Goal: Communication & Community: Connect with others

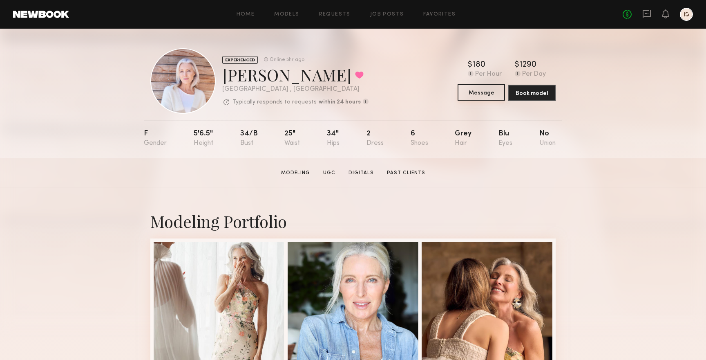
click at [495, 95] on button "Message" at bounding box center [481, 92] width 47 height 16
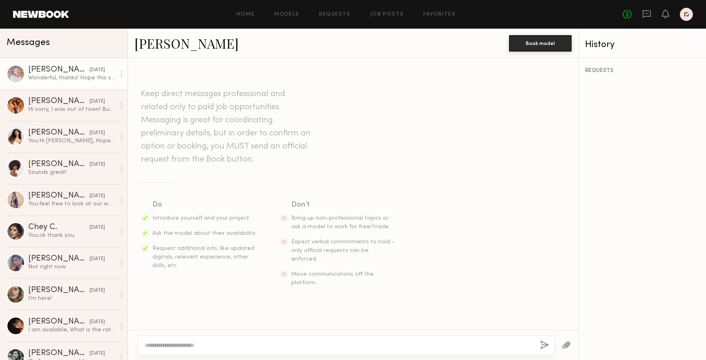
scroll to position [721, 0]
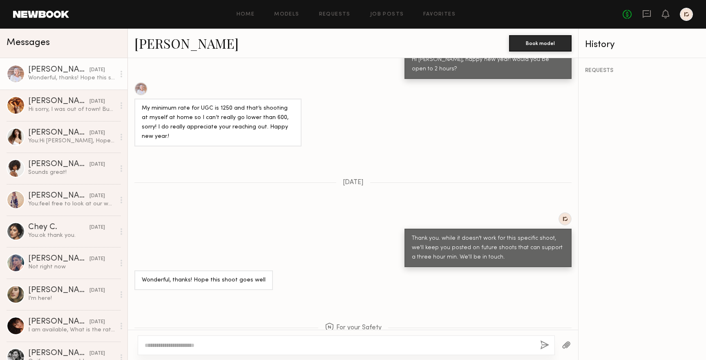
click at [275, 341] on div at bounding box center [339, 345] width 389 height 8
click at [274, 344] on textarea at bounding box center [339, 345] width 389 height 8
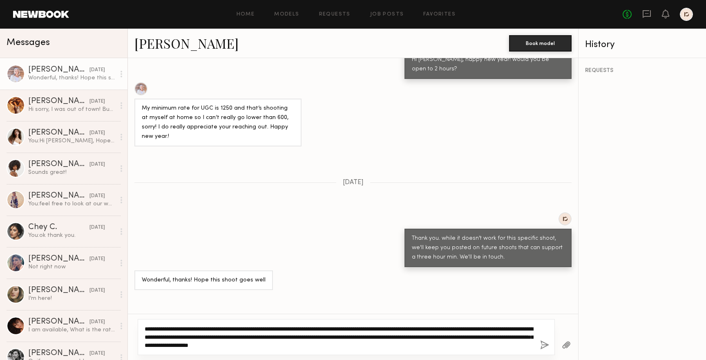
click at [296, 342] on textarea "**********" at bounding box center [339, 336] width 389 height 25
type textarea "**********"
drag, startPoint x: 372, startPoint y: 339, endPoint x: 150, endPoint y: 310, distance: 223.4
click at [150, 310] on div "Keep direct messages professional and related only to paid job opportunities. M…" at bounding box center [353, 209] width 450 height 302
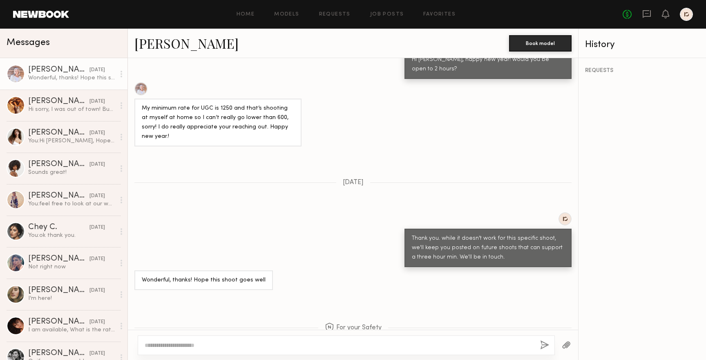
click at [304, 349] on textarea at bounding box center [339, 345] width 389 height 8
paste textarea "**********"
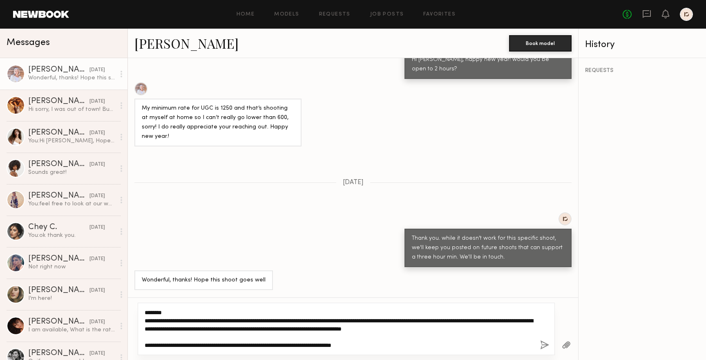
scroll to position [721, 0]
type textarea "**********"
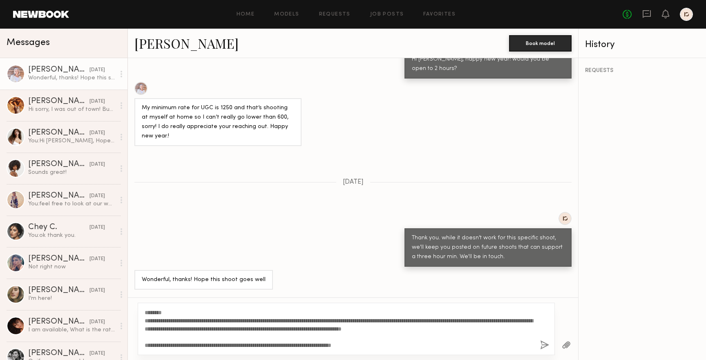
click at [545, 343] on button "button" at bounding box center [544, 345] width 9 height 10
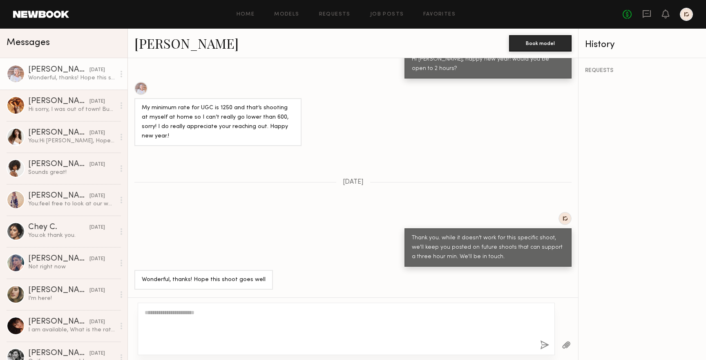
scroll to position [969, 0]
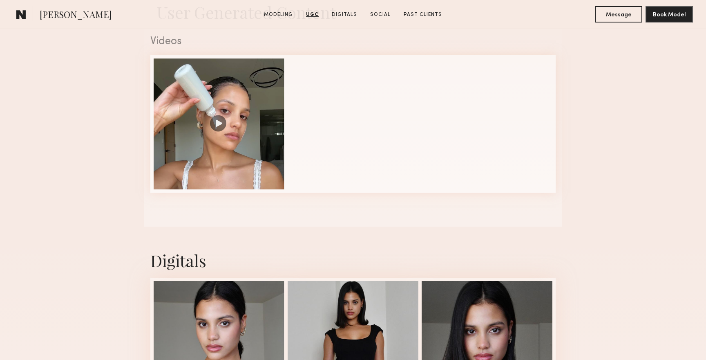
scroll to position [827, 0]
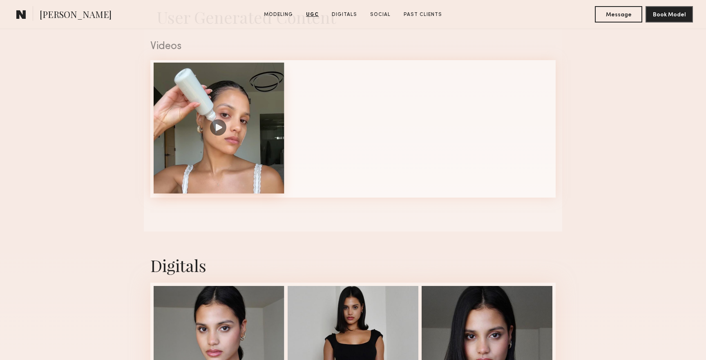
click at [217, 131] on div at bounding box center [219, 128] width 131 height 131
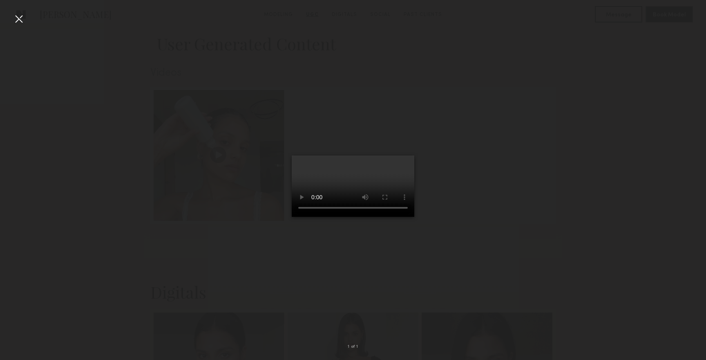
scroll to position [801, 0]
click at [497, 285] on div at bounding box center [353, 173] width 706 height 320
click at [10, 16] on div at bounding box center [353, 173] width 706 height 320
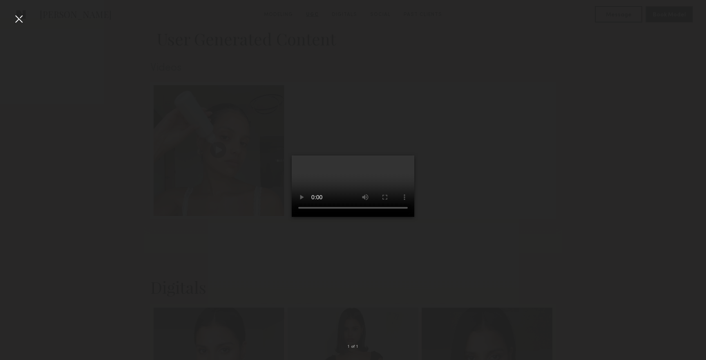
click at [16, 16] on div at bounding box center [18, 18] width 13 height 13
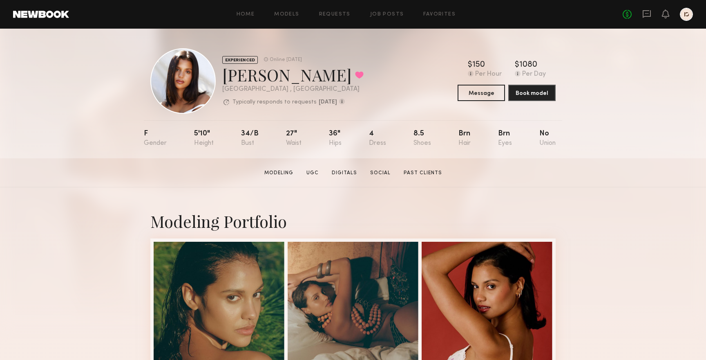
scroll to position [7, 0]
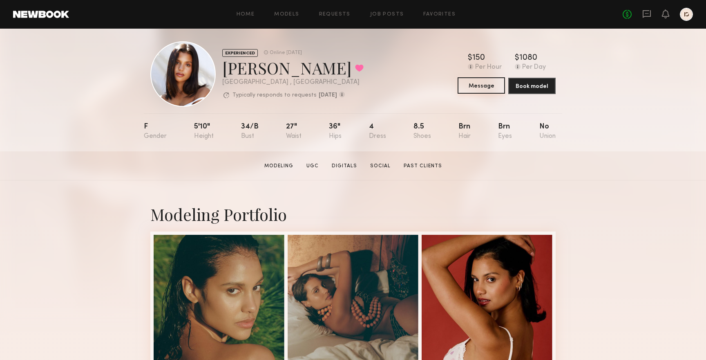
click at [499, 93] on button "Message" at bounding box center [481, 85] width 47 height 16
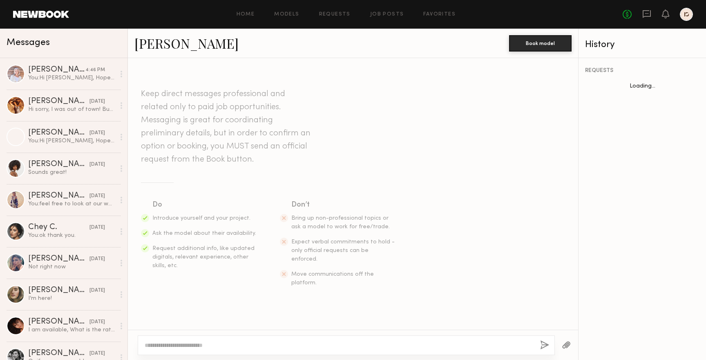
scroll to position [198, 0]
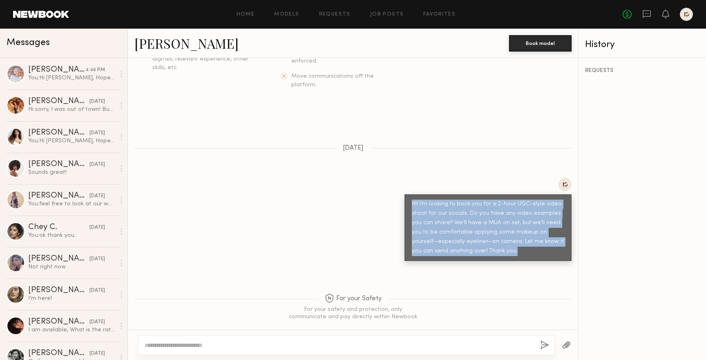
drag, startPoint x: 503, startPoint y: 237, endPoint x: 410, endPoint y: 187, distance: 105.7
click at [410, 194] on div "Hi! I’m looking to book you for a 2-hour UGC-style video shoot for our socials.…" at bounding box center [488, 227] width 167 height 67
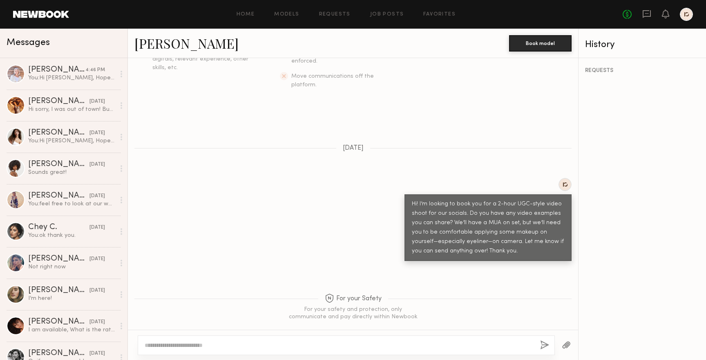
drag, startPoint x: 483, startPoint y: 233, endPoint x: 466, endPoint y: 272, distance: 42.7
click at [483, 233] on div "Hi! I’m looking to book you for a 2-hour UGC-style video shoot for our socials.…" at bounding box center [488, 227] width 152 height 56
click at [418, 341] on textarea at bounding box center [339, 345] width 389 height 8
drag, startPoint x: 415, startPoint y: 344, endPoint x: 163, endPoint y: 335, distance: 251.9
click at [163, 335] on div "**********" at bounding box center [346, 345] width 417 height 20
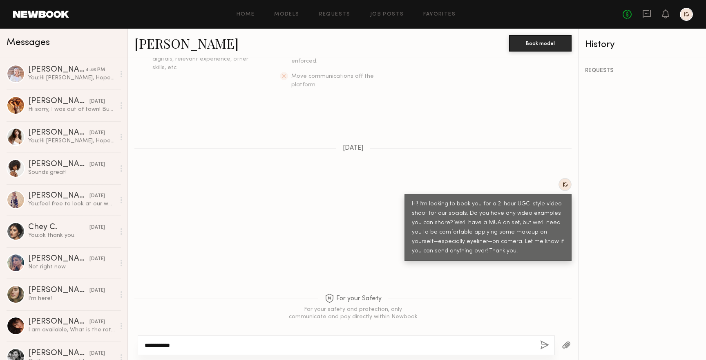
paste textarea "**********"
drag, startPoint x: 474, startPoint y: 344, endPoint x: 500, endPoint y: 343, distance: 25.7
click at [475, 344] on textarea "**********" at bounding box center [339, 341] width 389 height 16
type textarea "**********"
click at [537, 350] on div "**********" at bounding box center [346, 341] width 417 height 28
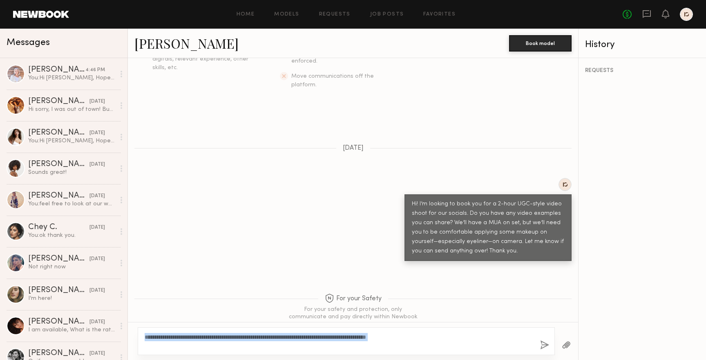
click at [541, 348] on button "button" at bounding box center [544, 345] width 9 height 10
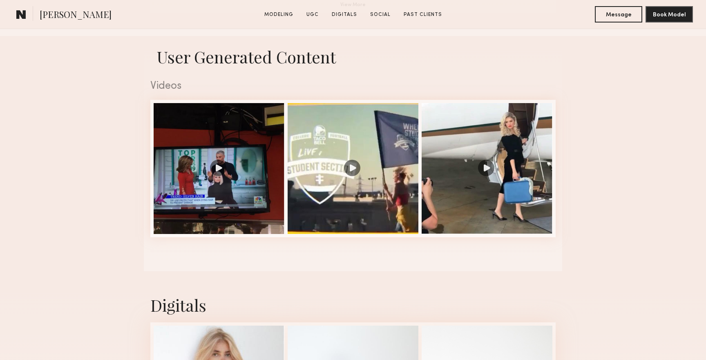
scroll to position [788, 0]
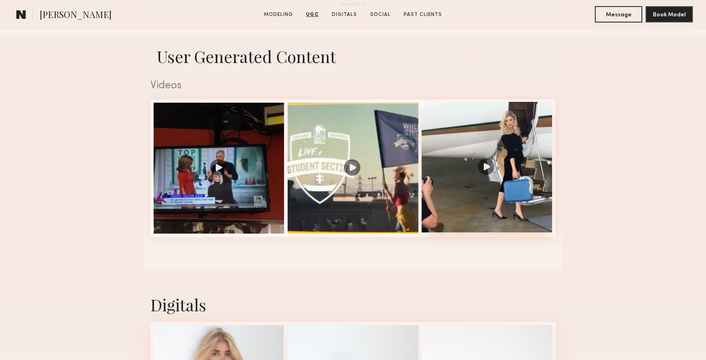
click at [491, 161] on div at bounding box center [487, 167] width 131 height 131
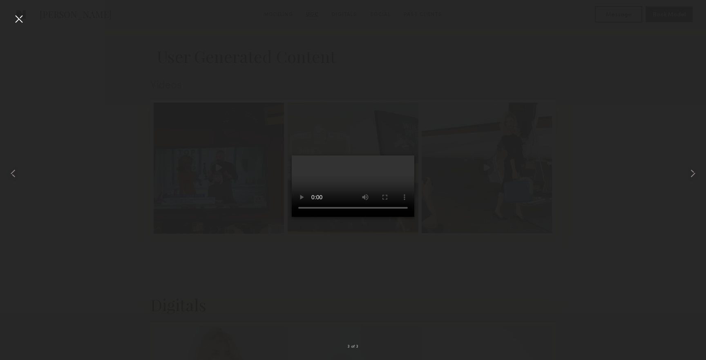
click at [555, 160] on div at bounding box center [353, 173] width 706 height 320
click at [21, 17] on div at bounding box center [18, 18] width 13 height 13
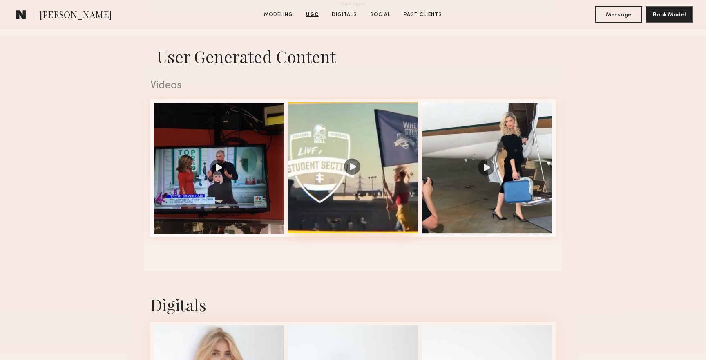
click at [330, 202] on div at bounding box center [353, 167] width 131 height 131
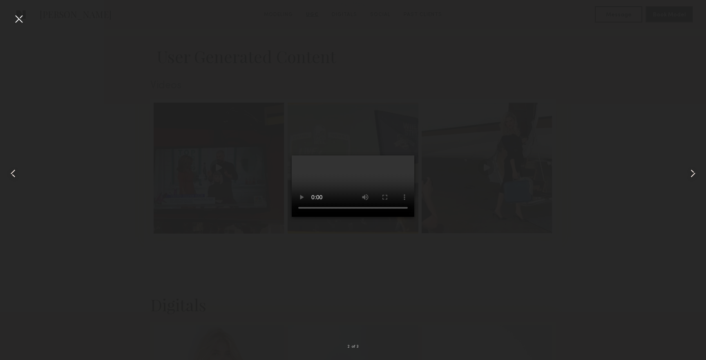
click at [18, 20] on div at bounding box center [18, 18] width 13 height 13
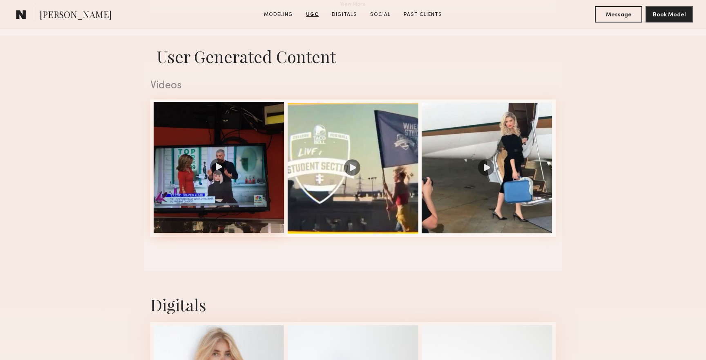
click at [246, 202] on div at bounding box center [219, 167] width 131 height 131
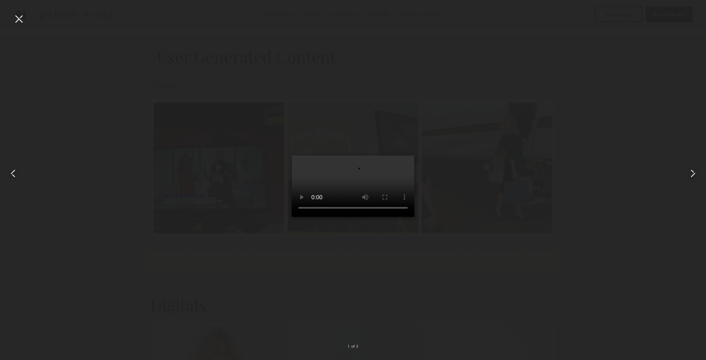
scroll to position [792, 0]
click at [19, 18] on div at bounding box center [18, 18] width 13 height 13
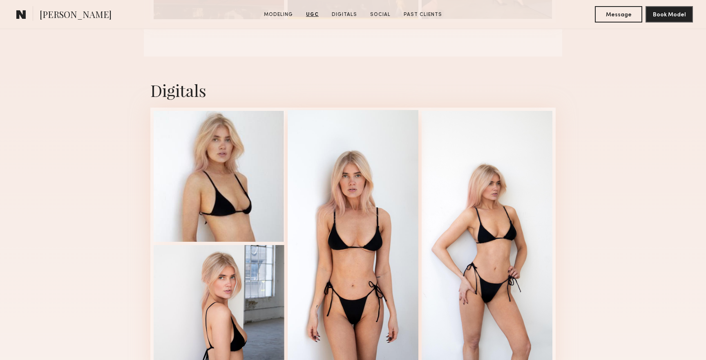
scroll to position [1002, 0]
click at [228, 185] on div at bounding box center [219, 175] width 131 height 131
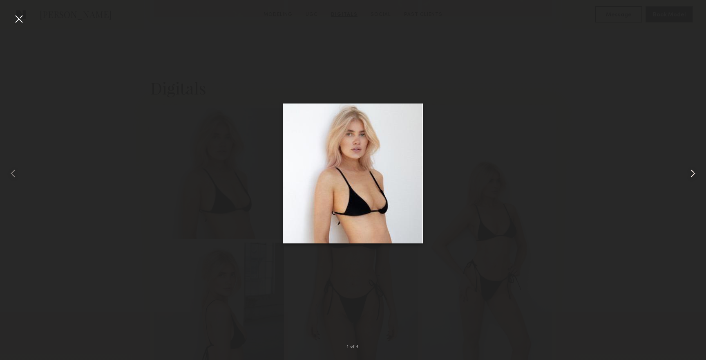
click at [689, 172] on common-icon at bounding box center [693, 173] width 13 height 13
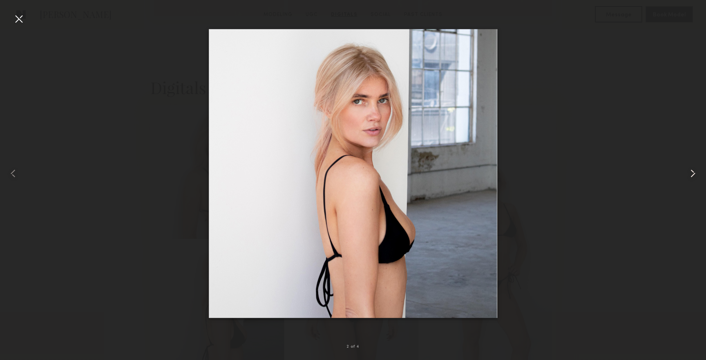
scroll to position [1006, 0]
click at [689, 172] on common-icon at bounding box center [693, 173] width 13 height 13
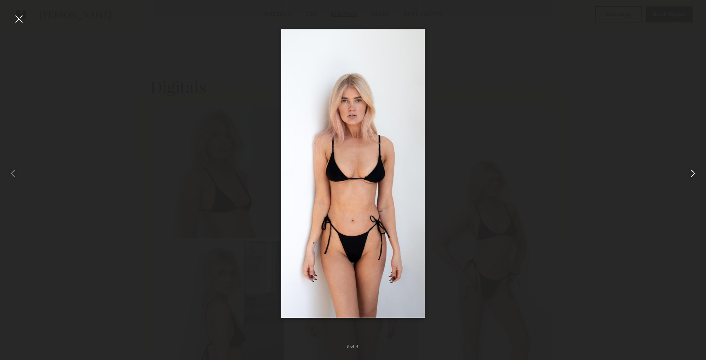
scroll to position [1005, 0]
click at [689, 172] on common-icon at bounding box center [693, 173] width 13 height 13
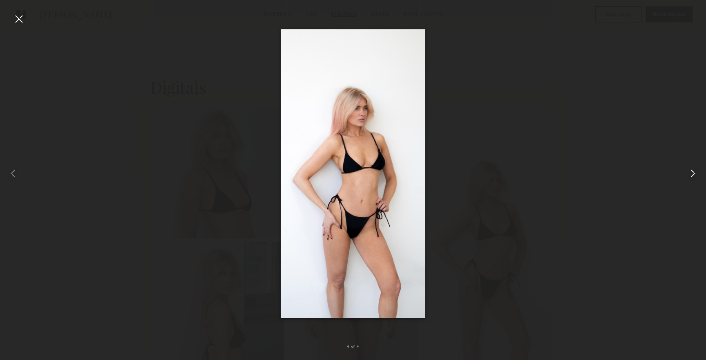
click at [689, 172] on common-icon at bounding box center [693, 173] width 13 height 13
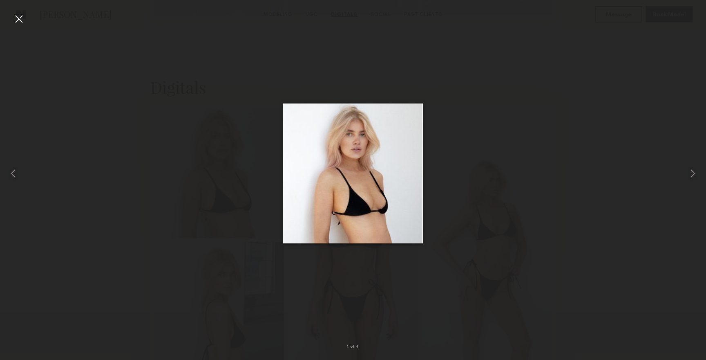
click at [20, 17] on div at bounding box center [18, 18] width 13 height 13
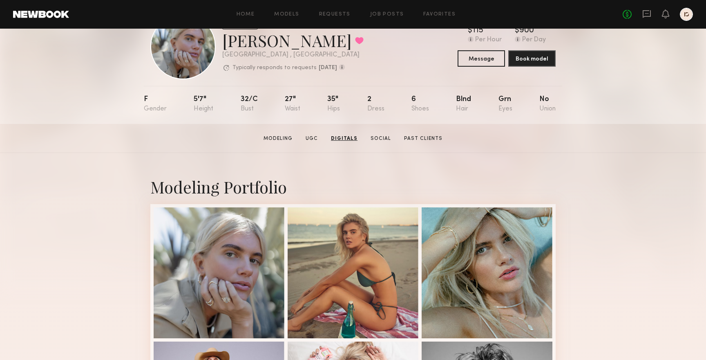
scroll to position [0, 0]
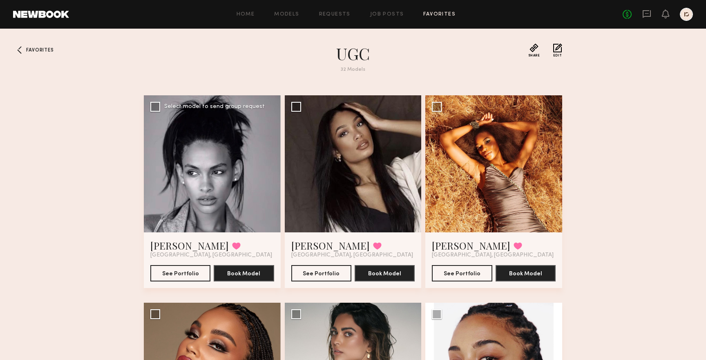
click at [238, 161] on div at bounding box center [212, 163] width 137 height 137
click at [170, 248] on link "Jordyn F." at bounding box center [189, 245] width 78 height 13
click at [308, 247] on link "Mallory C." at bounding box center [330, 245] width 78 height 13
click at [455, 245] on link "Miya R." at bounding box center [471, 245] width 78 height 13
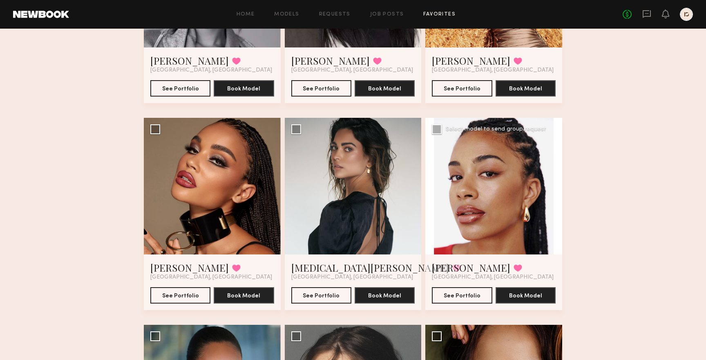
scroll to position [187, 0]
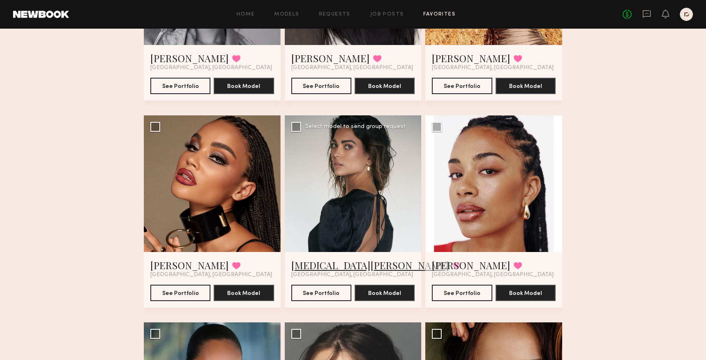
click at [313, 267] on link "Kyra S." at bounding box center [370, 264] width 158 height 13
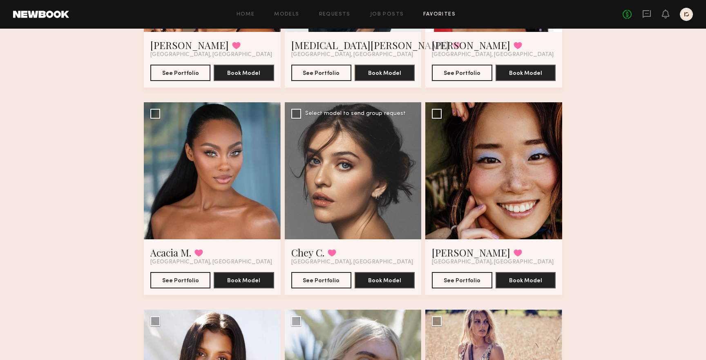
scroll to position [408, 0]
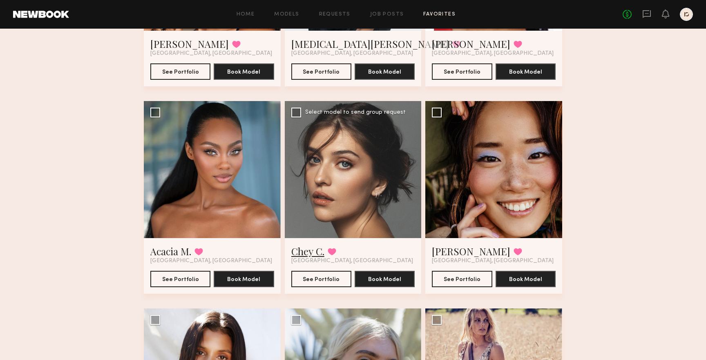
click at [313, 251] on link "Chey C." at bounding box center [307, 250] width 33 height 13
click at [455, 250] on link "JiMin K." at bounding box center [471, 250] width 78 height 13
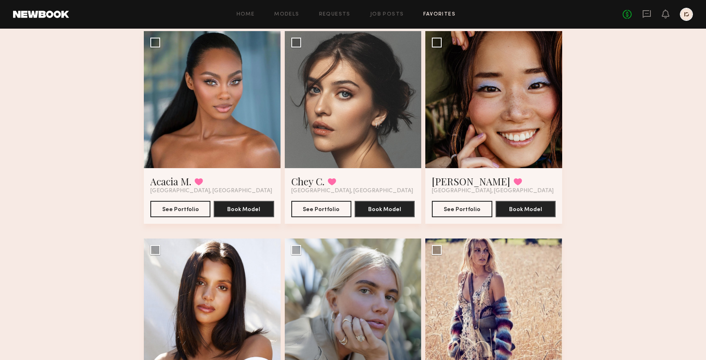
scroll to position [481, 0]
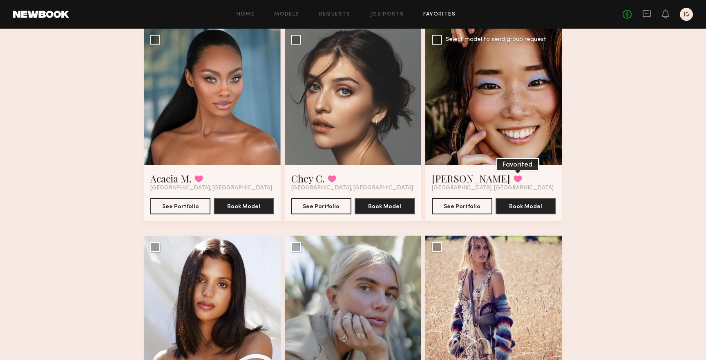
click at [514, 178] on button at bounding box center [518, 178] width 9 height 7
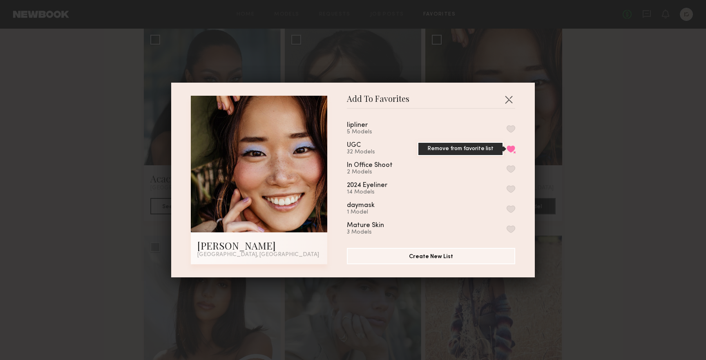
click at [511, 146] on button "Remove from favorite list" at bounding box center [511, 148] width 9 height 7
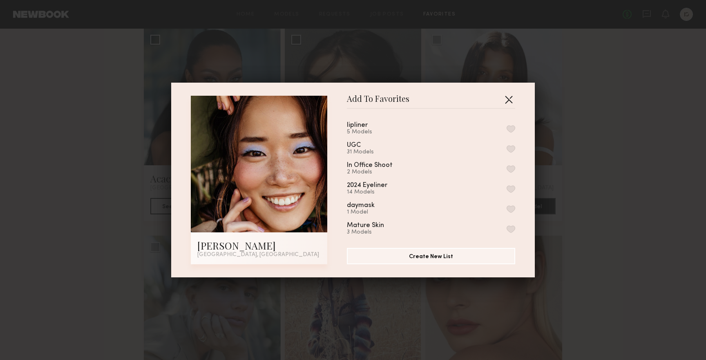
click at [508, 93] on button "button" at bounding box center [508, 99] width 13 height 13
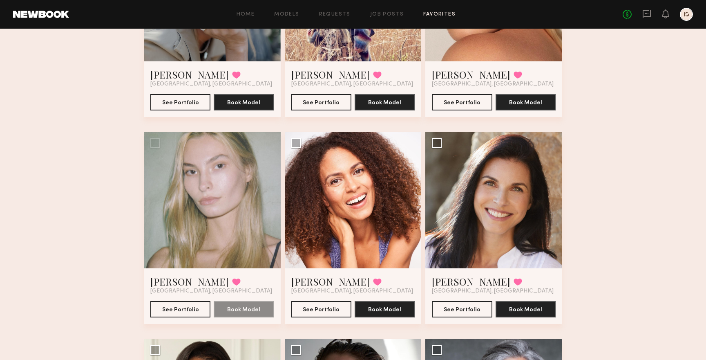
scroll to position [807, 0]
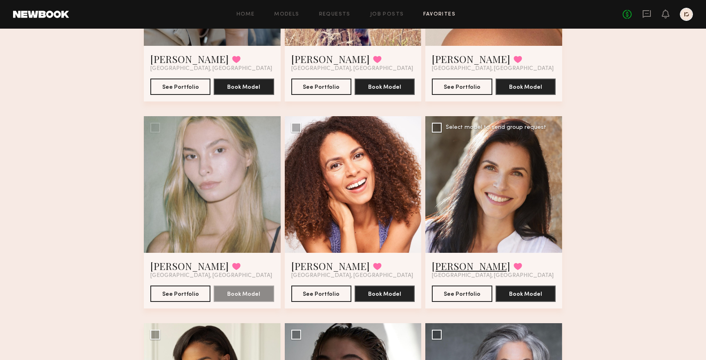
click at [469, 266] on link "Cristina D." at bounding box center [471, 265] width 78 height 13
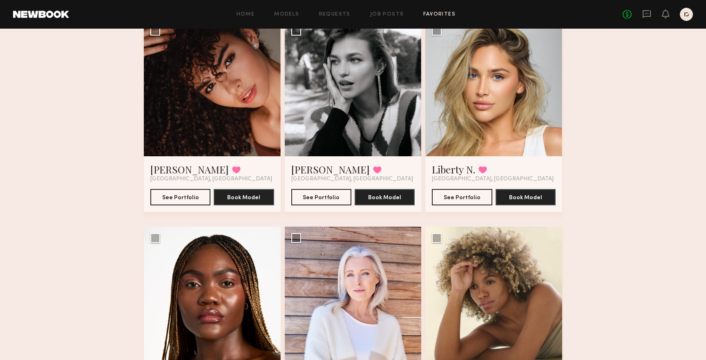
scroll to position [1733, 0]
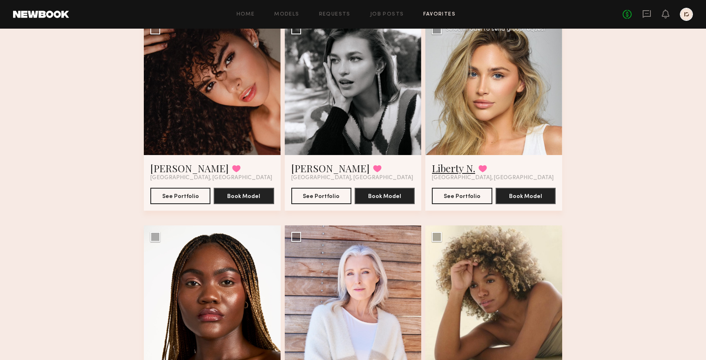
click at [447, 169] on link "Liberty N." at bounding box center [453, 167] width 43 height 13
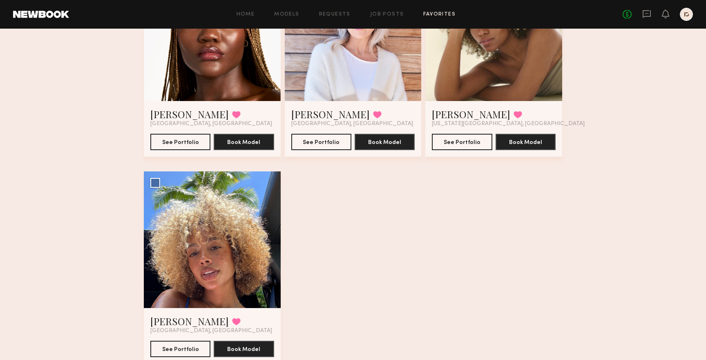
scroll to position [2026, 0]
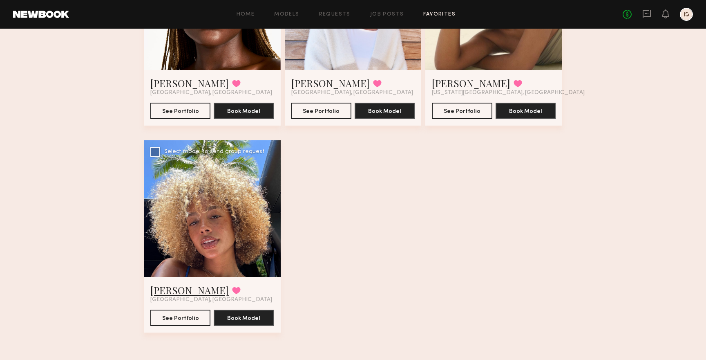
click at [169, 289] on link "Maya A." at bounding box center [189, 289] width 78 height 13
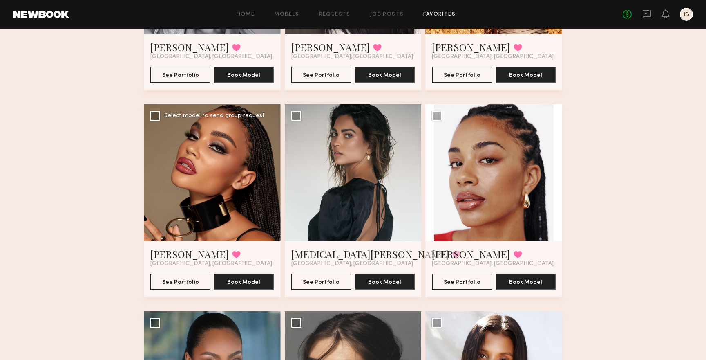
scroll to position [200, 0]
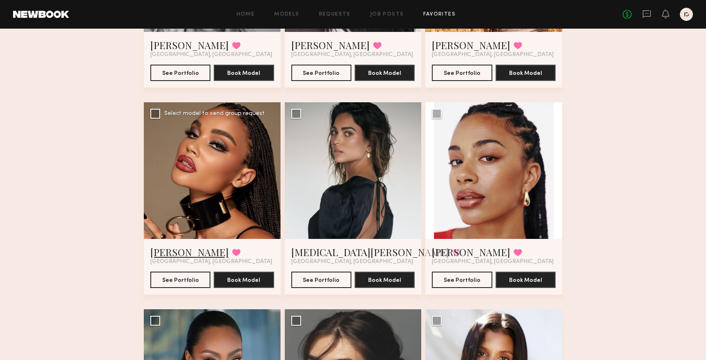
click at [175, 250] on link "Juliette N." at bounding box center [189, 251] width 78 height 13
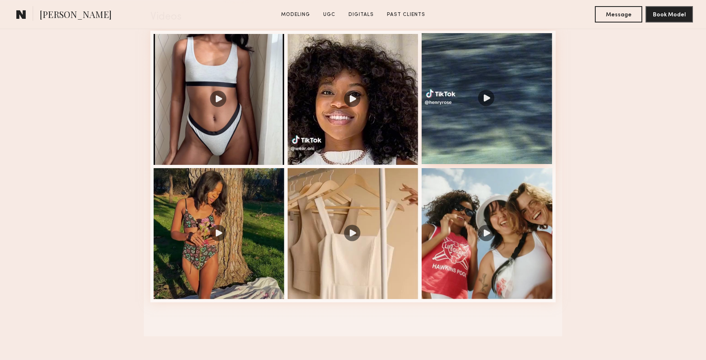
scroll to position [858, 0]
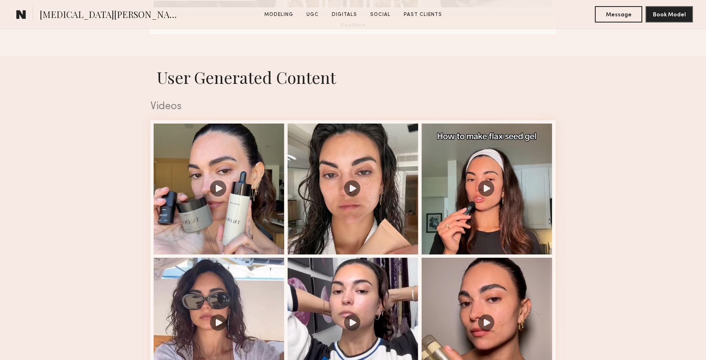
scroll to position [779, 0]
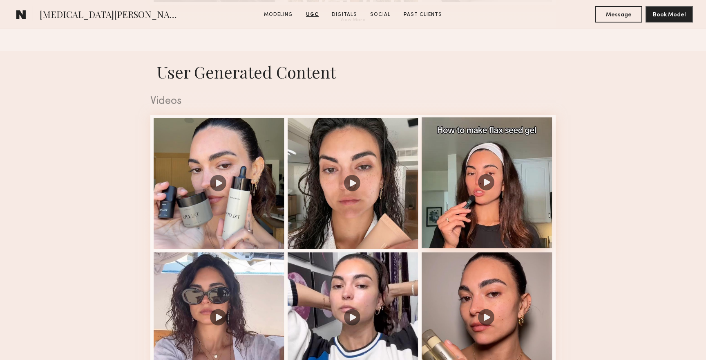
click at [487, 173] on div at bounding box center [487, 182] width 131 height 131
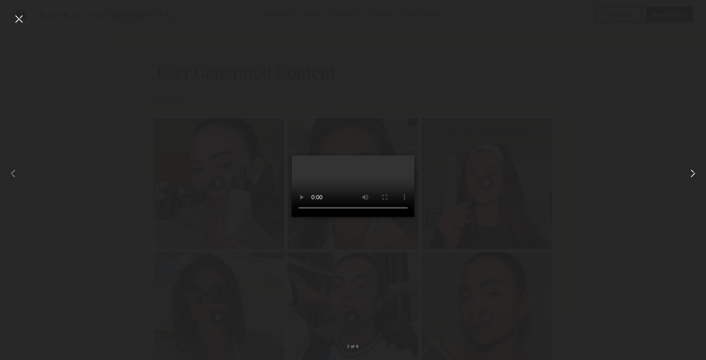
click at [691, 171] on common-icon at bounding box center [693, 173] width 13 height 13
click at [691, 172] on common-icon at bounding box center [693, 173] width 13 height 13
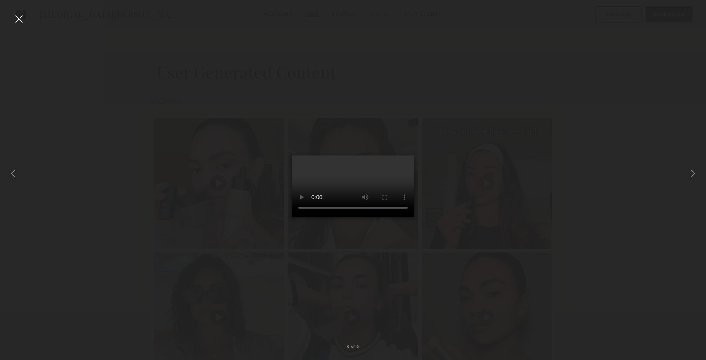
click at [19, 19] on div at bounding box center [18, 18] width 13 height 13
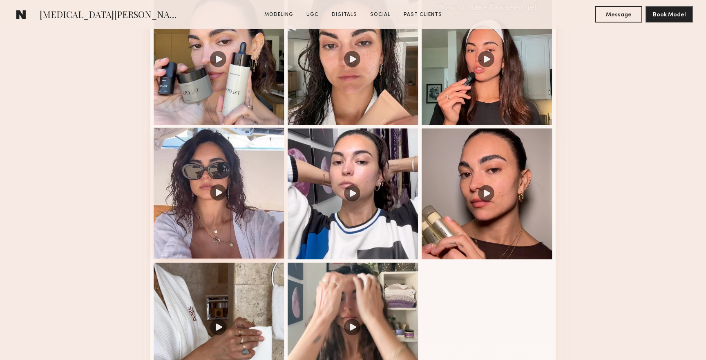
scroll to position [910, 0]
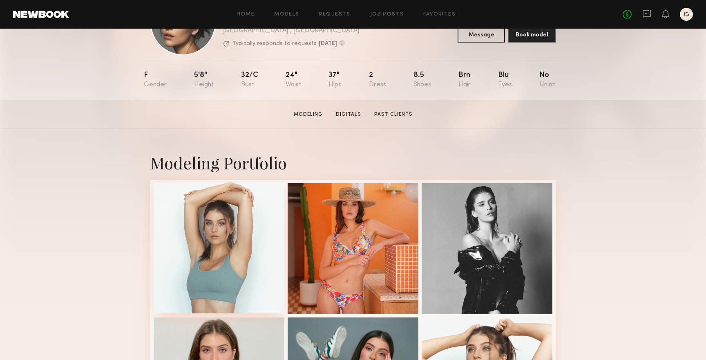
click at [239, 239] on div at bounding box center [219, 247] width 131 height 131
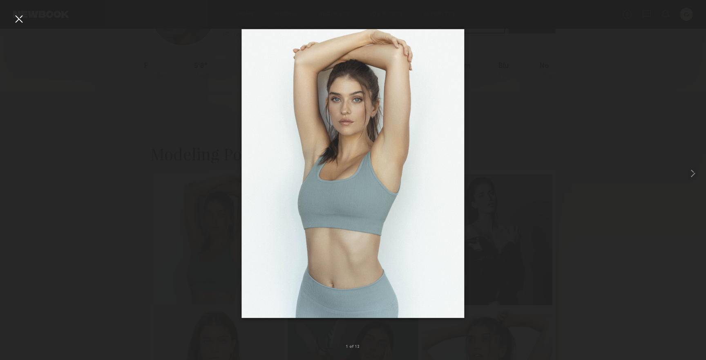
scroll to position [71, 0]
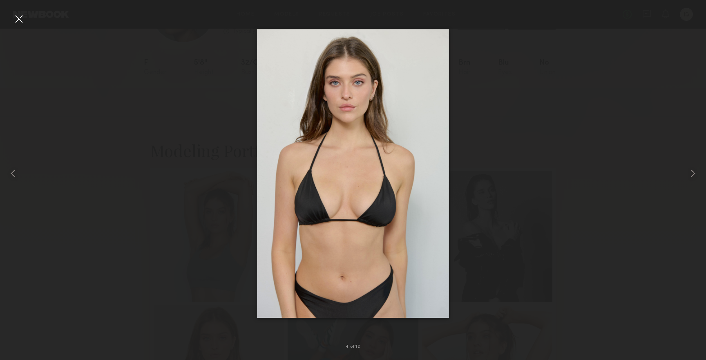
click at [15, 16] on div at bounding box center [18, 18] width 13 height 13
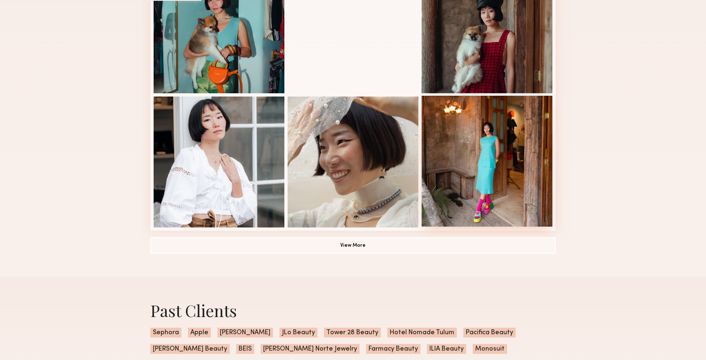
scroll to position [589, 0]
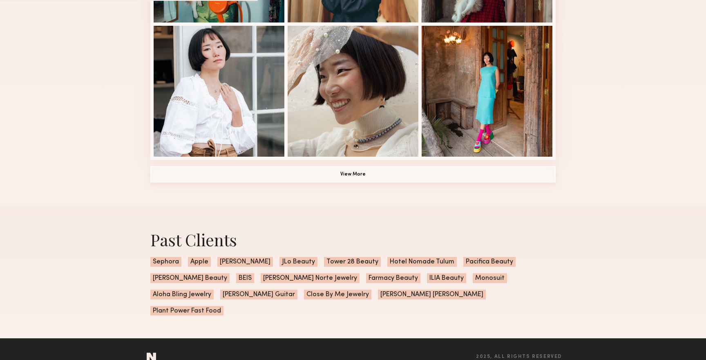
click at [367, 171] on button "View More" at bounding box center [352, 174] width 405 height 16
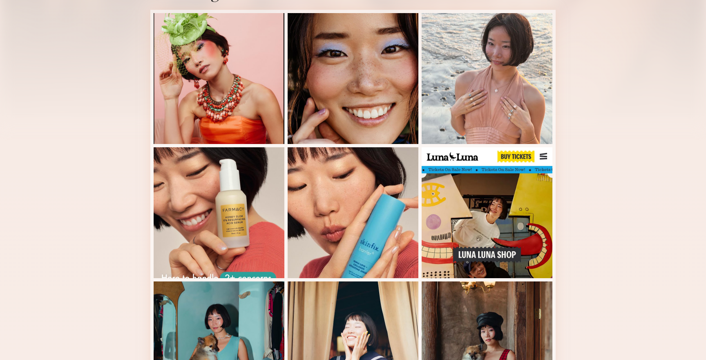
scroll to position [0, 0]
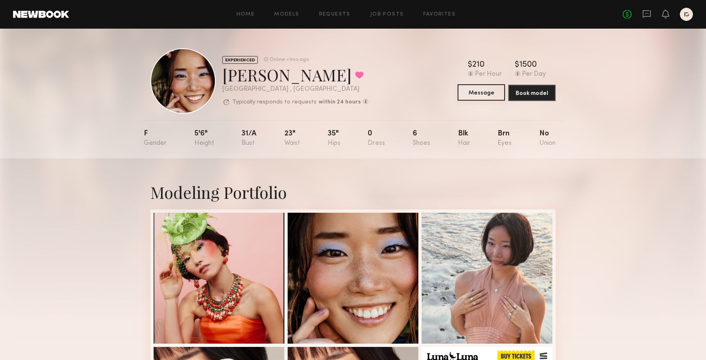
click at [470, 93] on button "Message" at bounding box center [481, 92] width 47 height 16
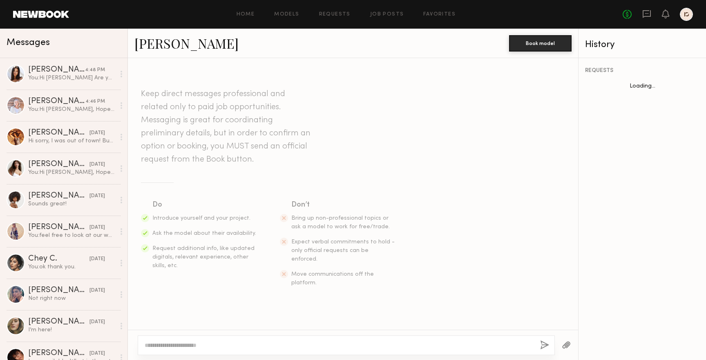
scroll to position [258, 0]
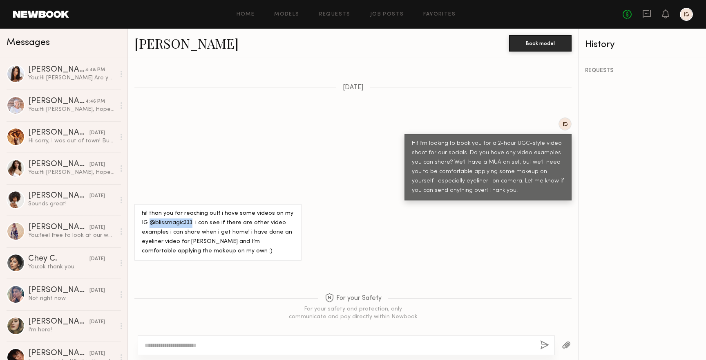
drag, startPoint x: 183, startPoint y: 210, endPoint x: 142, endPoint y: 211, distance: 40.9
click at [142, 211] on div "hi! than you for reaching out! i have some videos on my IG @blissmagic333. i ca…" at bounding box center [218, 232] width 152 height 47
copy div "@blissmagic333"
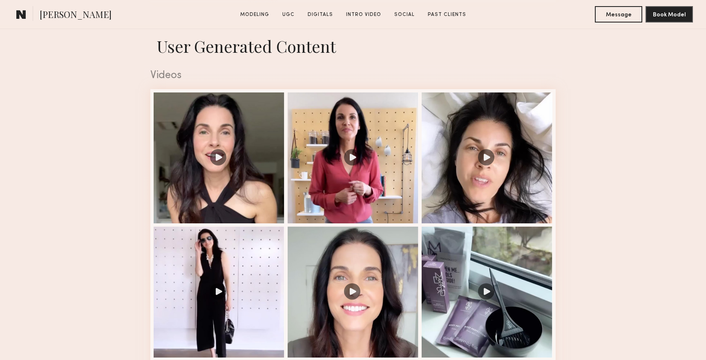
scroll to position [650, 0]
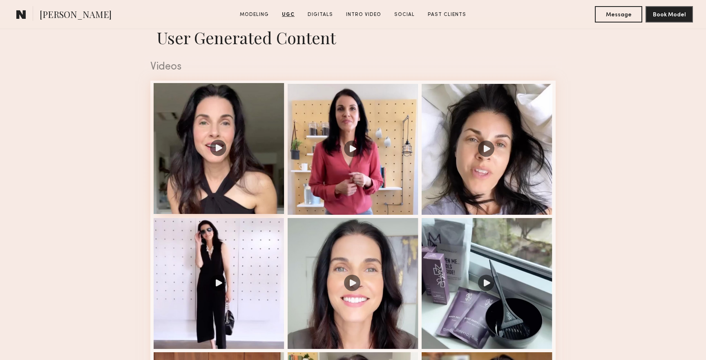
click at [218, 148] on div at bounding box center [219, 148] width 131 height 131
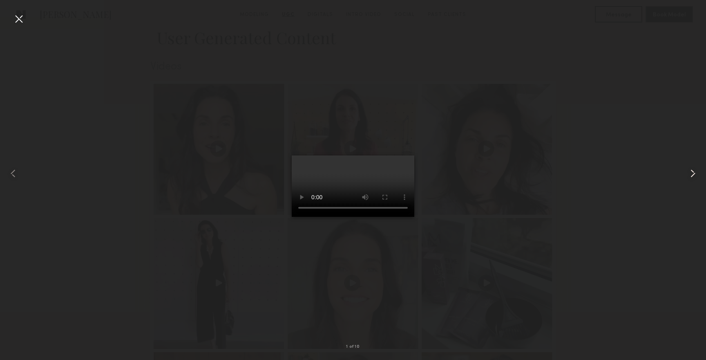
click at [696, 172] on common-icon at bounding box center [693, 173] width 13 height 13
click at [693, 174] on common-icon at bounding box center [693, 173] width 13 height 13
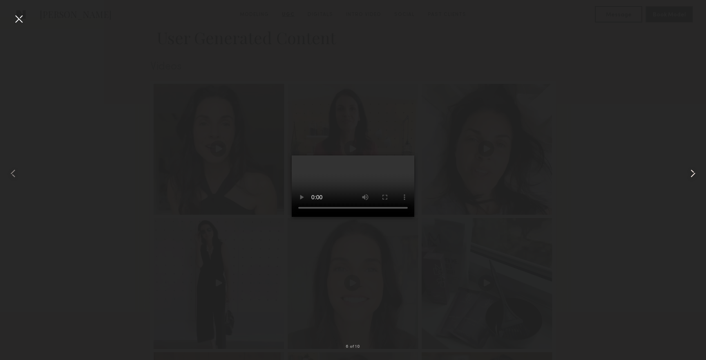
click at [693, 174] on common-icon at bounding box center [693, 173] width 13 height 13
click at [23, 18] on div at bounding box center [18, 18] width 13 height 13
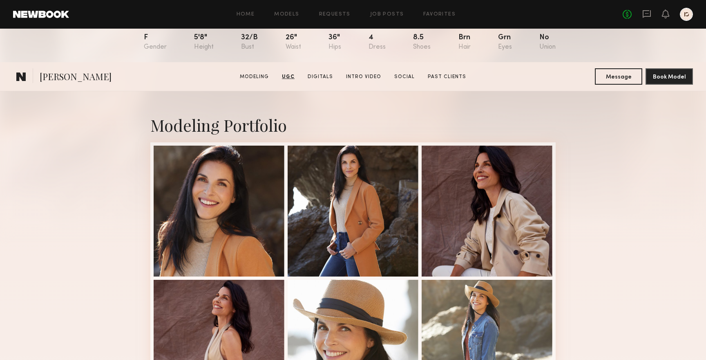
scroll to position [0, 0]
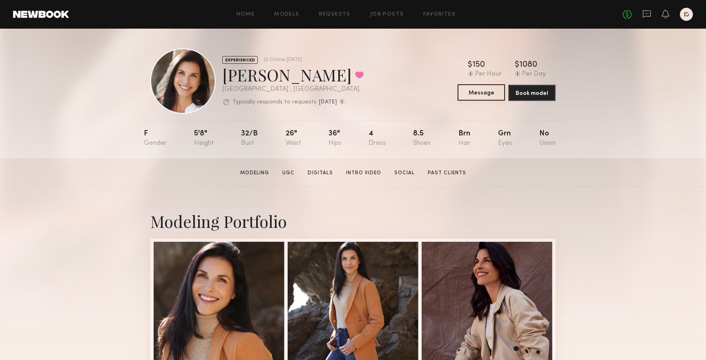
click at [478, 93] on button "Message" at bounding box center [481, 92] width 47 height 16
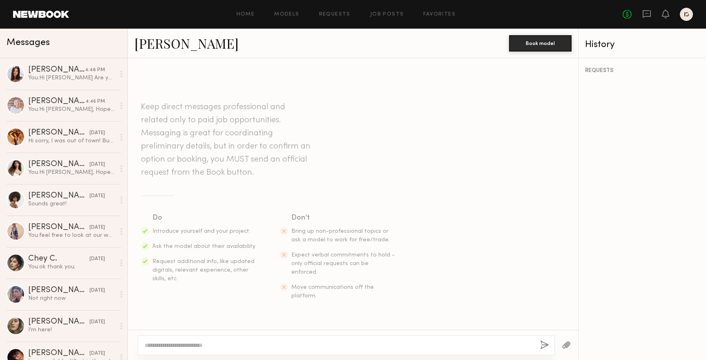
click at [283, 340] on div at bounding box center [346, 345] width 417 height 20
click at [282, 345] on textarea at bounding box center [339, 345] width 389 height 8
paste textarea "**********"
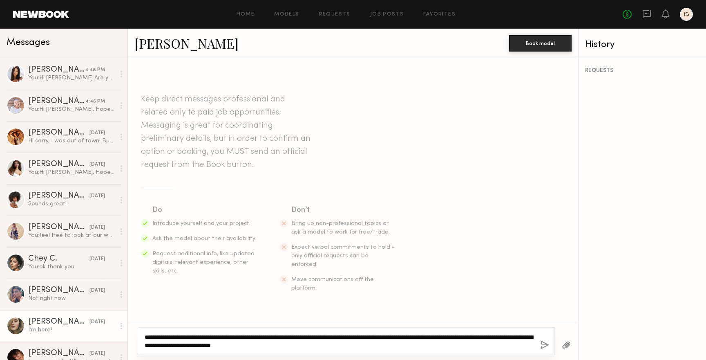
drag, startPoint x: 290, startPoint y: 339, endPoint x: 119, endPoint y: 319, distance: 172.4
click at [119, 319] on div "Messages Michaela B. 4:48 PM You: Hi Michaela Are you available for an in-house…" at bounding box center [353, 194] width 706 height 331
paste textarea "**********"
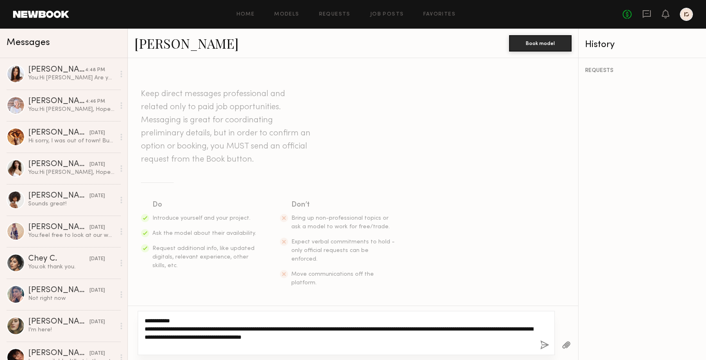
type textarea "**********"
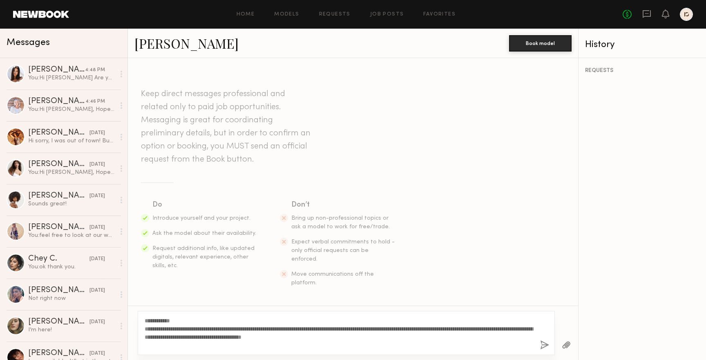
click at [544, 343] on button "button" at bounding box center [544, 345] width 9 height 10
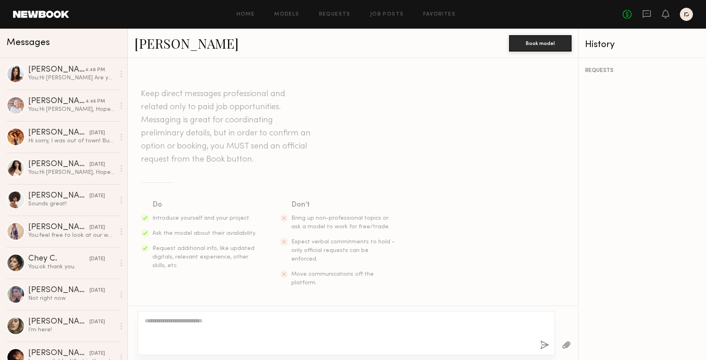
scroll to position [123, 0]
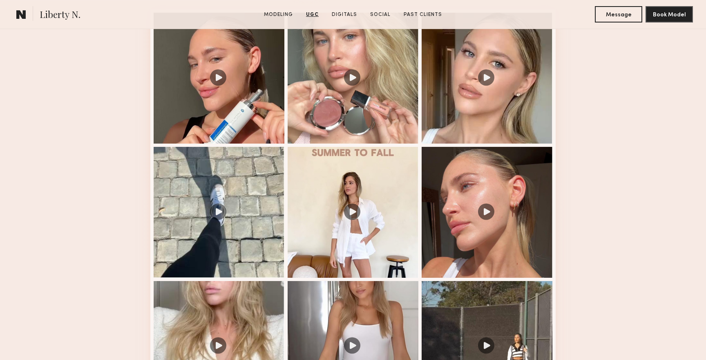
scroll to position [883, 0]
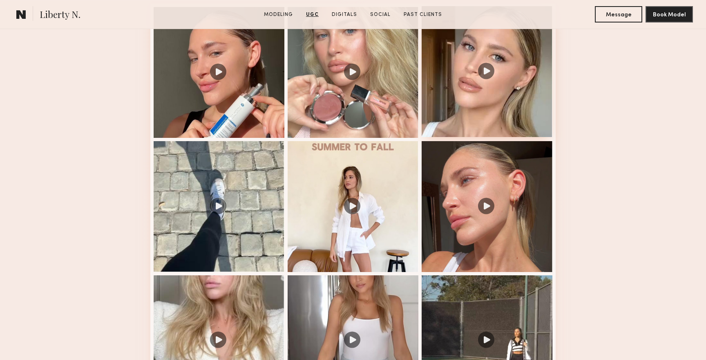
click at [488, 66] on div at bounding box center [487, 71] width 131 height 131
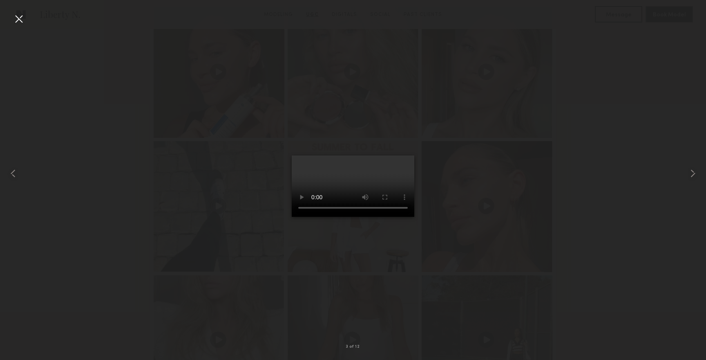
click at [22, 20] on div at bounding box center [18, 18] width 13 height 13
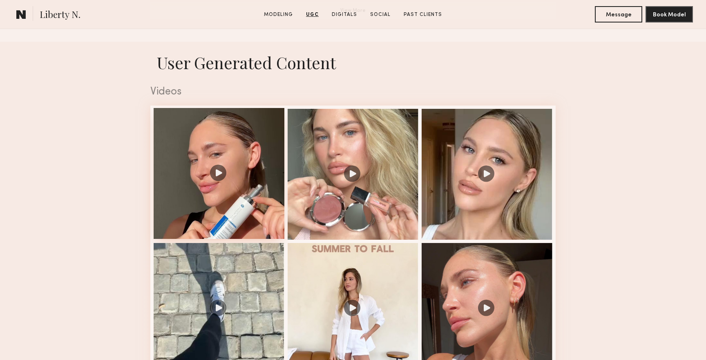
scroll to position [787, 0]
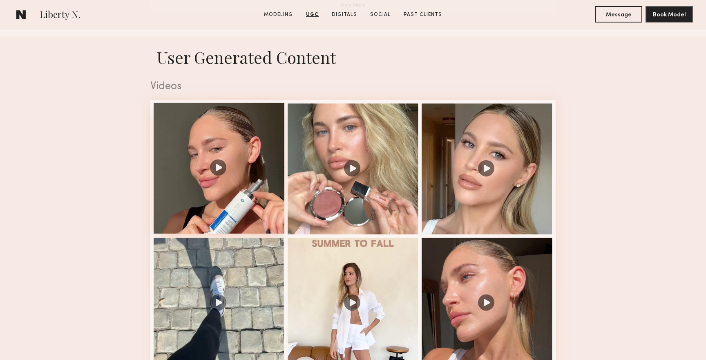
click at [224, 170] on div at bounding box center [219, 168] width 131 height 131
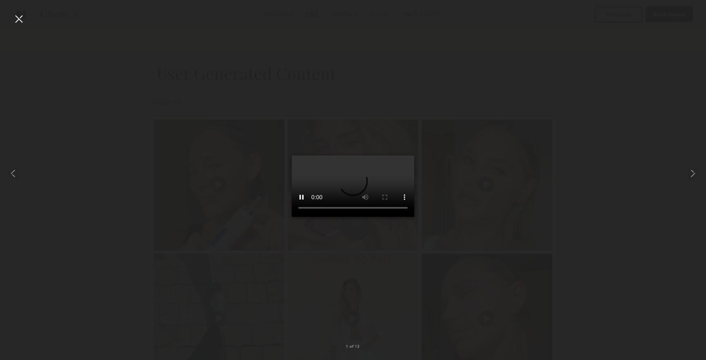
scroll to position [769, 0]
click at [22, 21] on div at bounding box center [18, 18] width 13 height 13
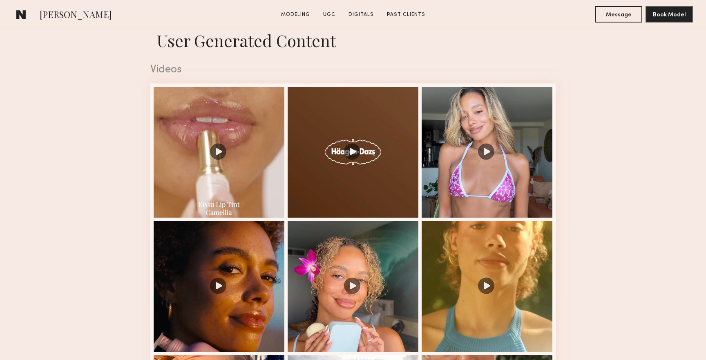
scroll to position [814, 0]
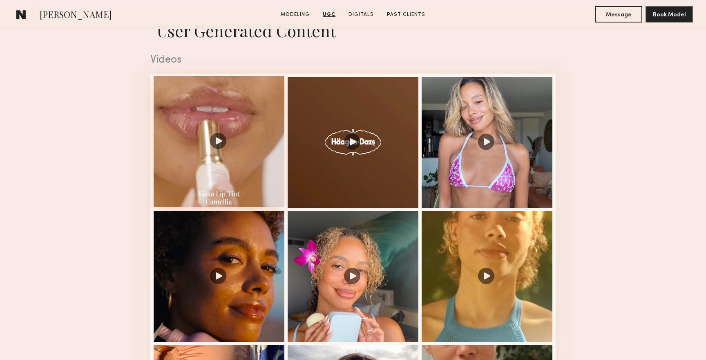
click at [207, 168] on div at bounding box center [219, 141] width 131 height 131
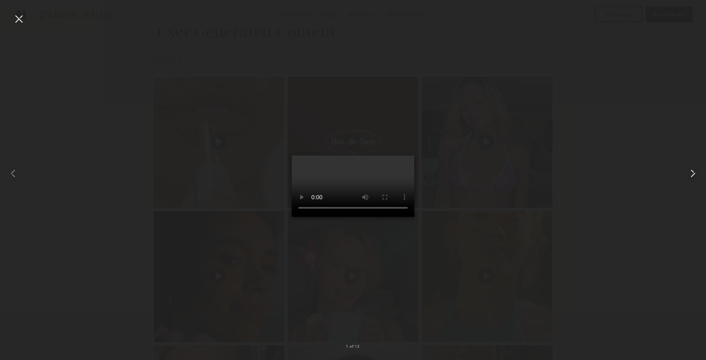
click at [692, 174] on common-icon at bounding box center [693, 173] width 13 height 13
click at [692, 173] on common-icon at bounding box center [693, 173] width 13 height 13
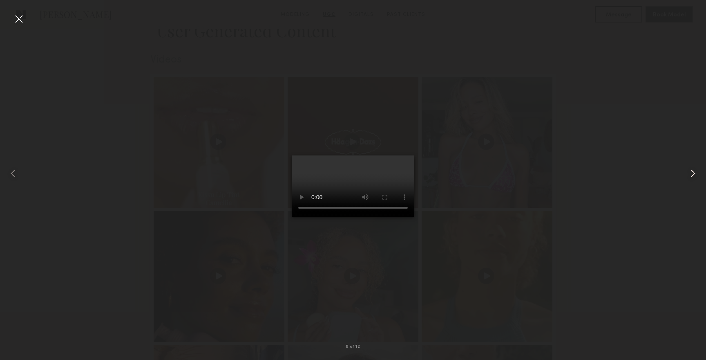
click at [692, 173] on common-icon at bounding box center [693, 173] width 13 height 13
click at [692, 169] on common-icon at bounding box center [693, 173] width 13 height 13
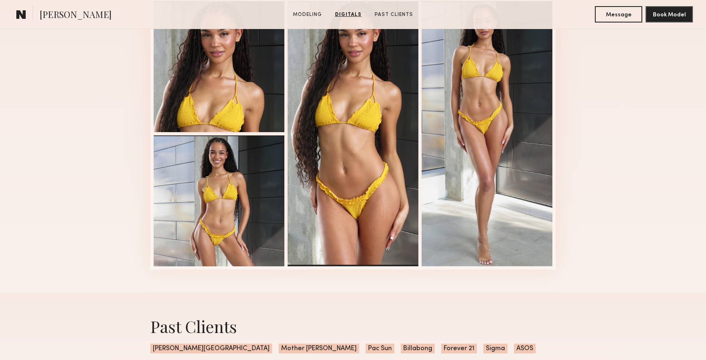
scroll to position [582, 0]
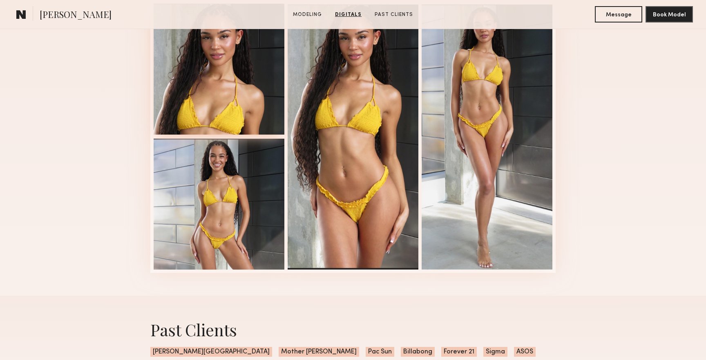
click at [239, 102] on div at bounding box center [219, 69] width 131 height 131
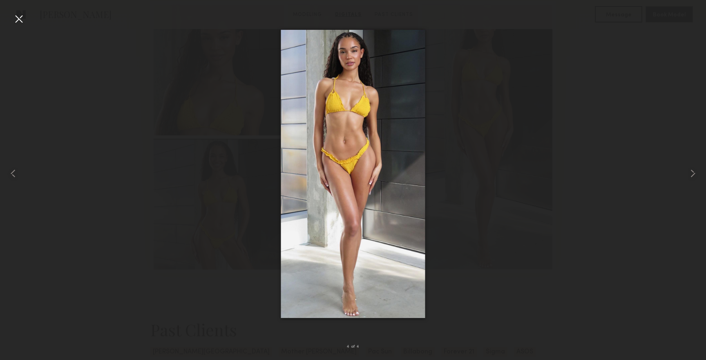
click at [20, 18] on div at bounding box center [18, 18] width 13 height 13
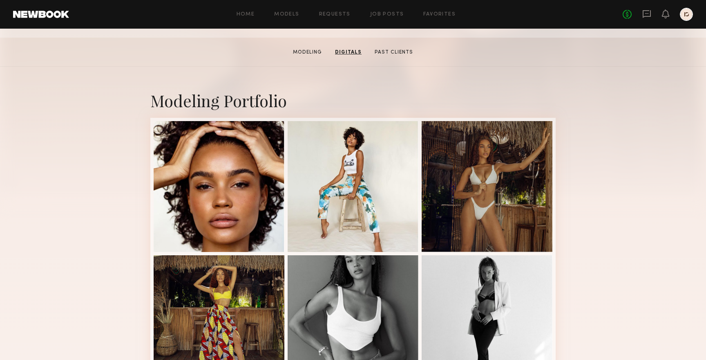
scroll to position [118, 0]
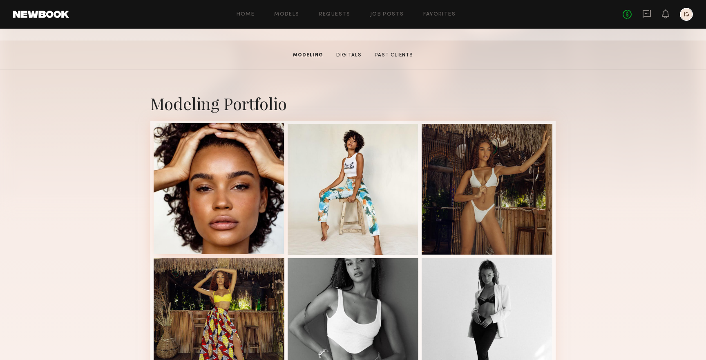
click at [215, 170] on div at bounding box center [219, 188] width 131 height 131
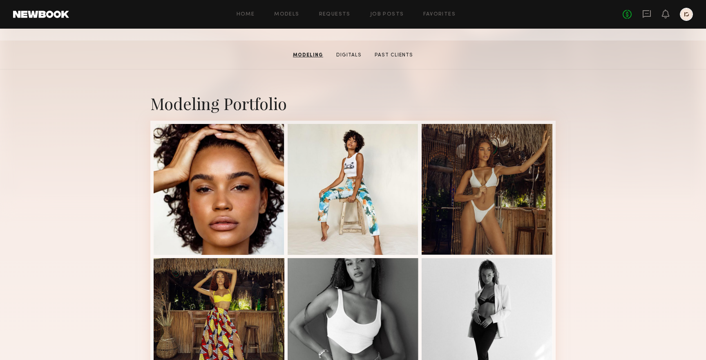
click at [215, 170] on nb-model-profile-portfolio-container "Modeling Portfolio 4 of 6" at bounding box center [353, 241] width 706 height 345
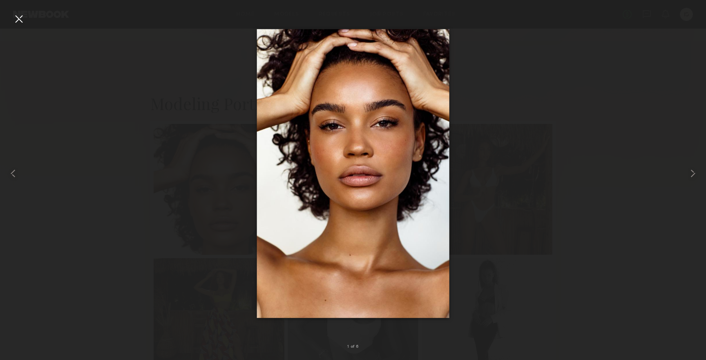
click at [17, 16] on div at bounding box center [18, 18] width 13 height 13
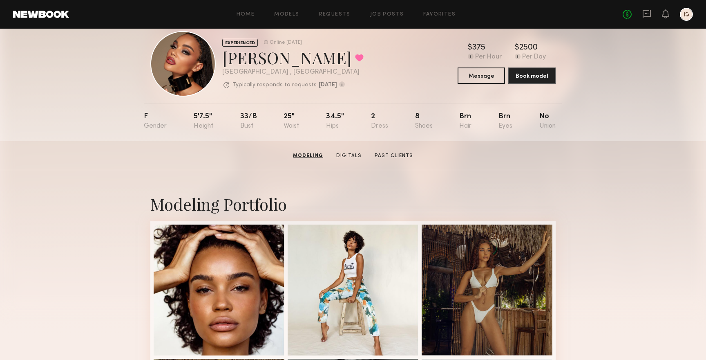
scroll to position [0, 0]
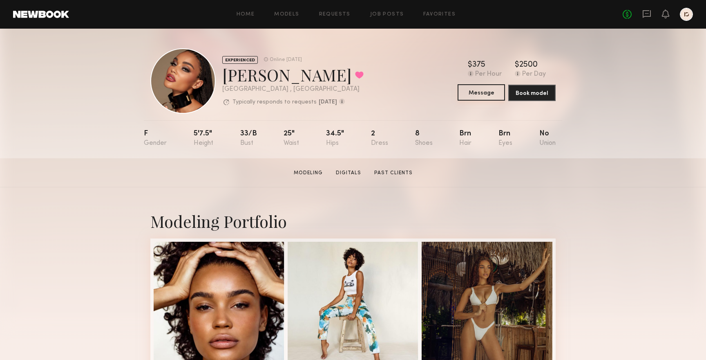
click at [479, 87] on button "Message" at bounding box center [481, 92] width 47 height 16
